Goal: Navigation & Orientation: Understand site structure

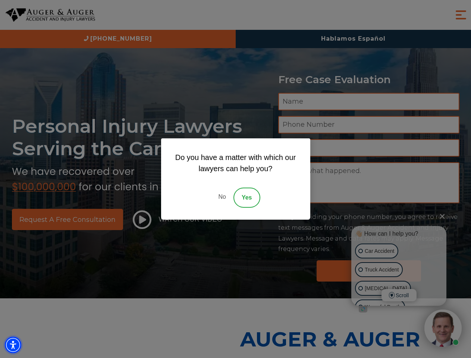
click at [13, 345] on img "Accessibility Menu" at bounding box center [13, 345] width 16 height 16
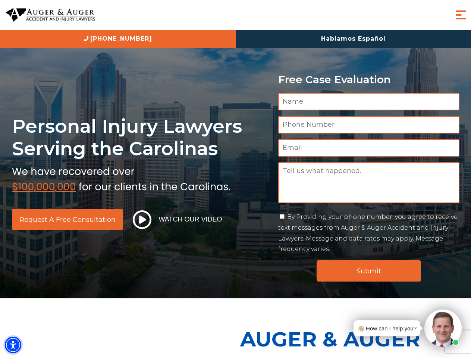
click at [13, 345] on img "Accessibility Menu" at bounding box center [13, 345] width 16 height 16
